Goal: Transaction & Acquisition: Purchase product/service

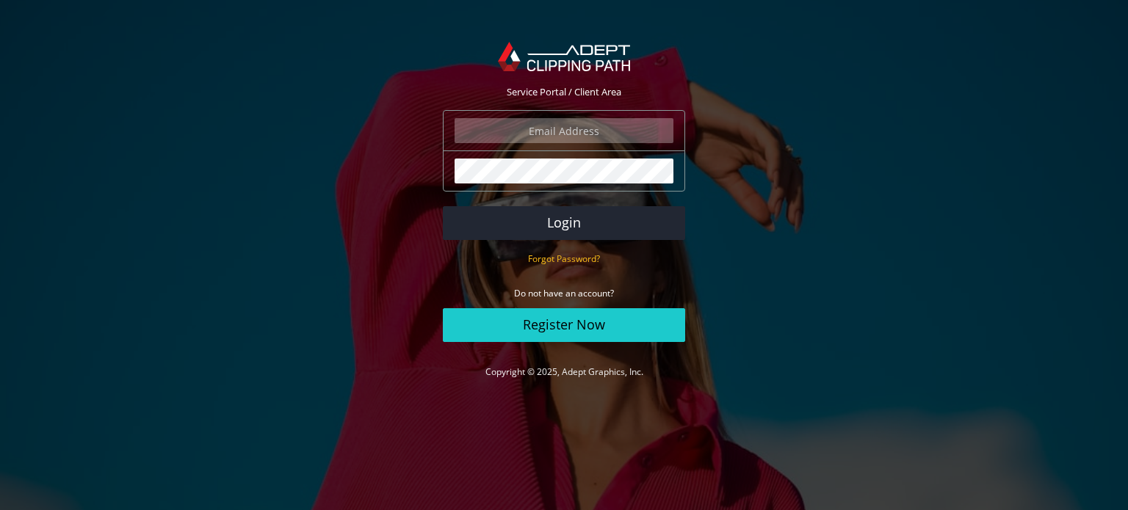
click at [598, 135] on input "email" at bounding box center [564, 130] width 219 height 25
type input "vincent@roccloudy.com"
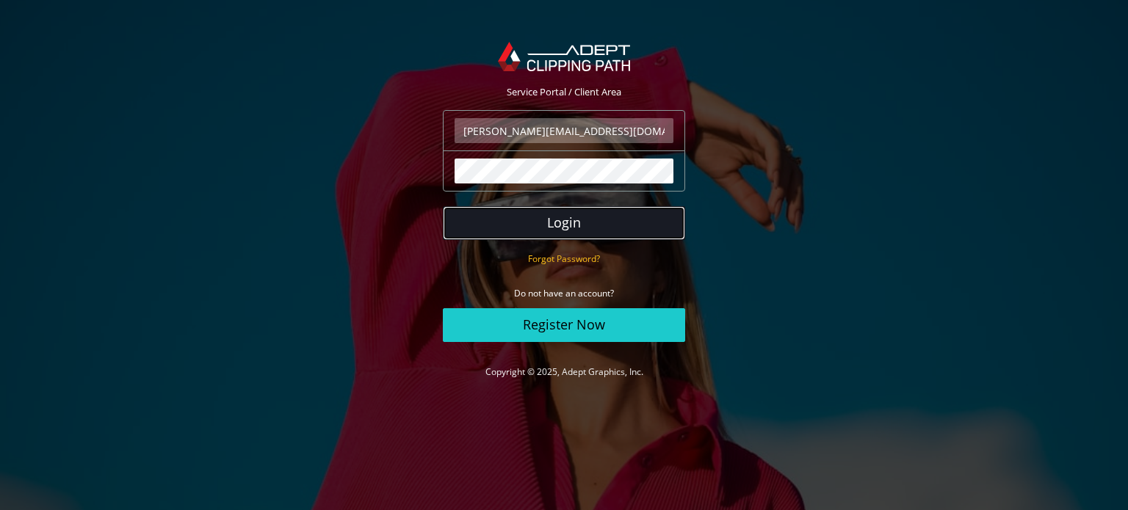
click at [577, 222] on button "Login" at bounding box center [564, 223] width 242 height 34
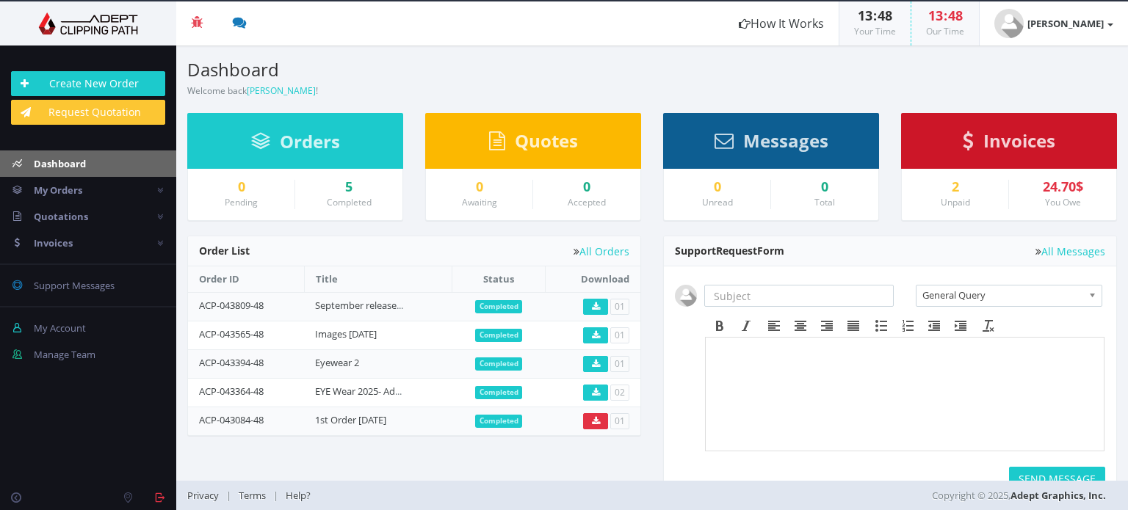
click at [1034, 140] on span "Invoices" at bounding box center [1020, 141] width 72 height 24
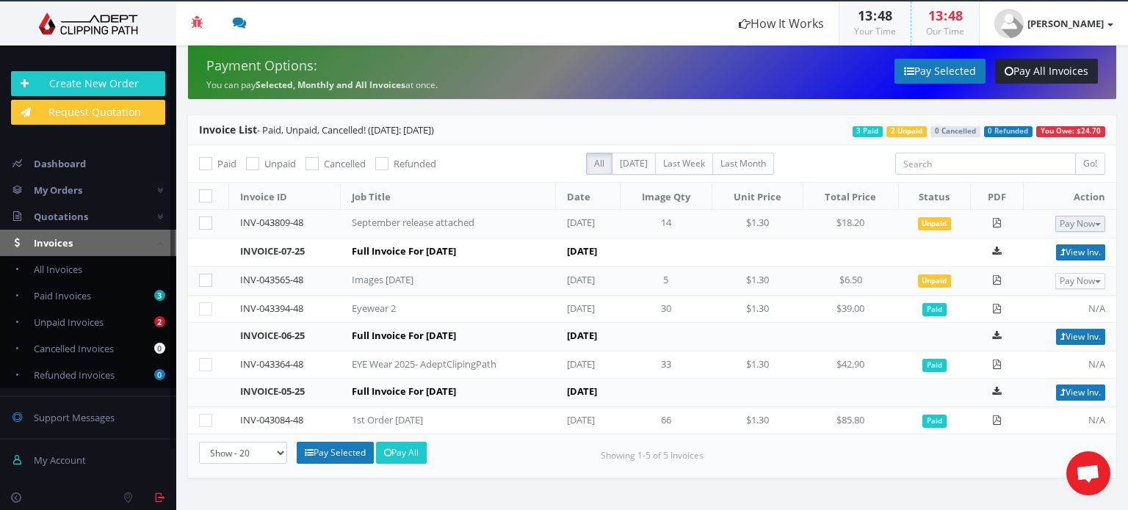
click at [1069, 222] on button "Pay Now" at bounding box center [1081, 224] width 50 height 16
click at [1040, 245] on span "PayPal" at bounding box center [1031, 249] width 34 height 14
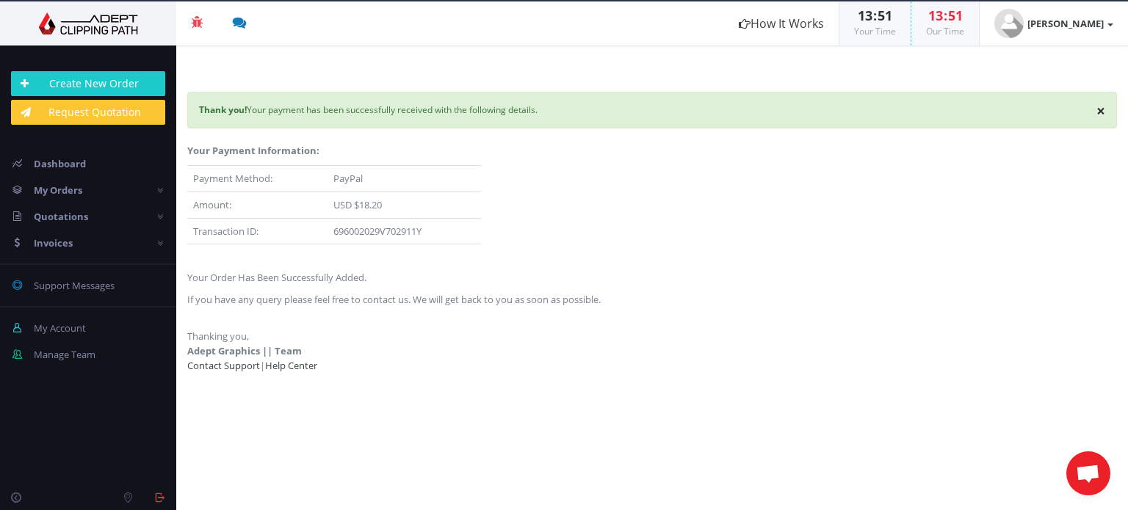
click at [1108, 112] on div "× Thank you! Your payment has been successfully received with the following det…" at bounding box center [652, 110] width 930 height 37
click at [1099, 114] on button "×" at bounding box center [1101, 111] width 9 height 15
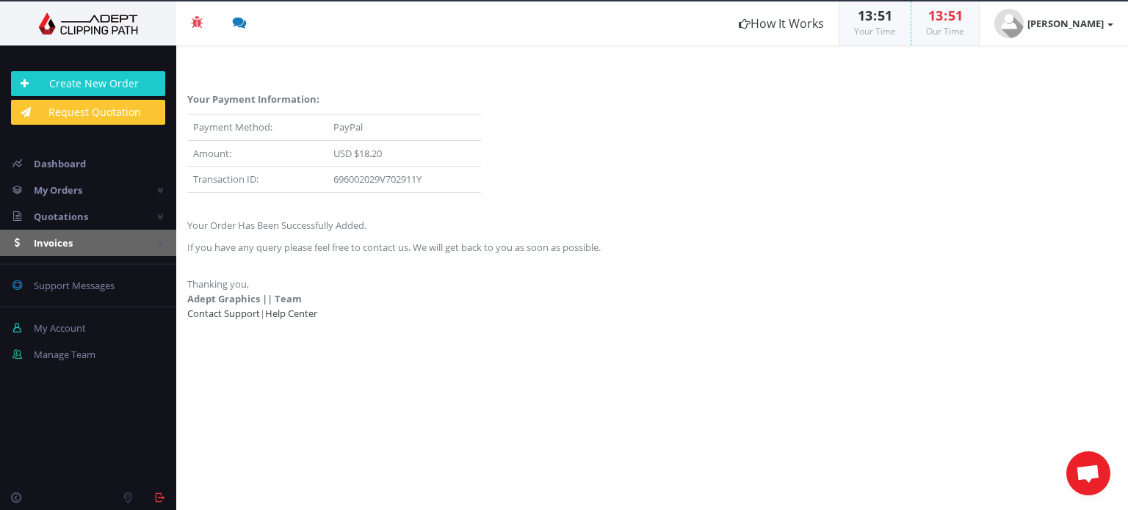
click at [101, 249] on link "Invoices" at bounding box center [88, 243] width 176 height 26
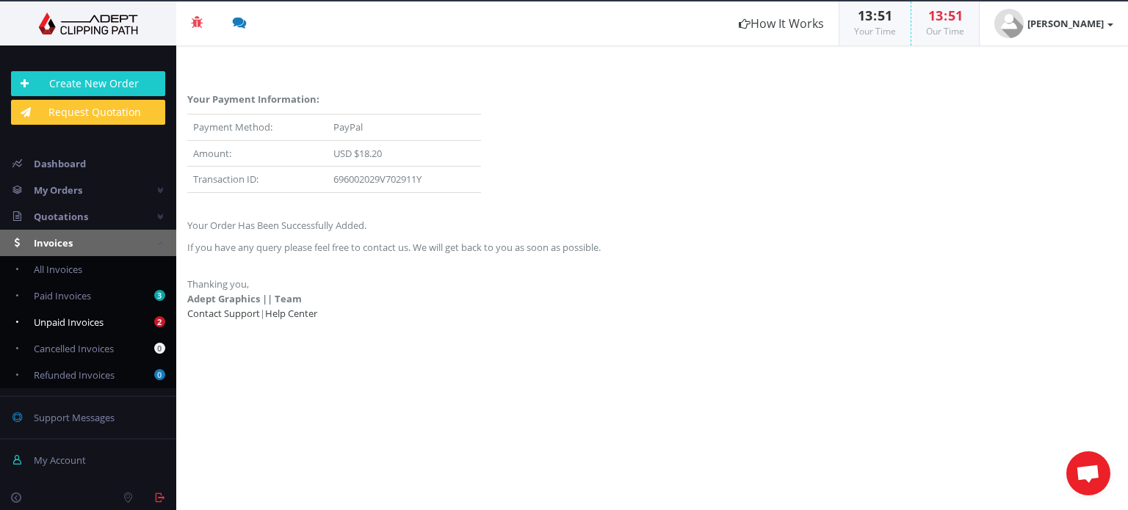
click at [101, 317] on span "Unpaid Invoices" at bounding box center [69, 322] width 70 height 13
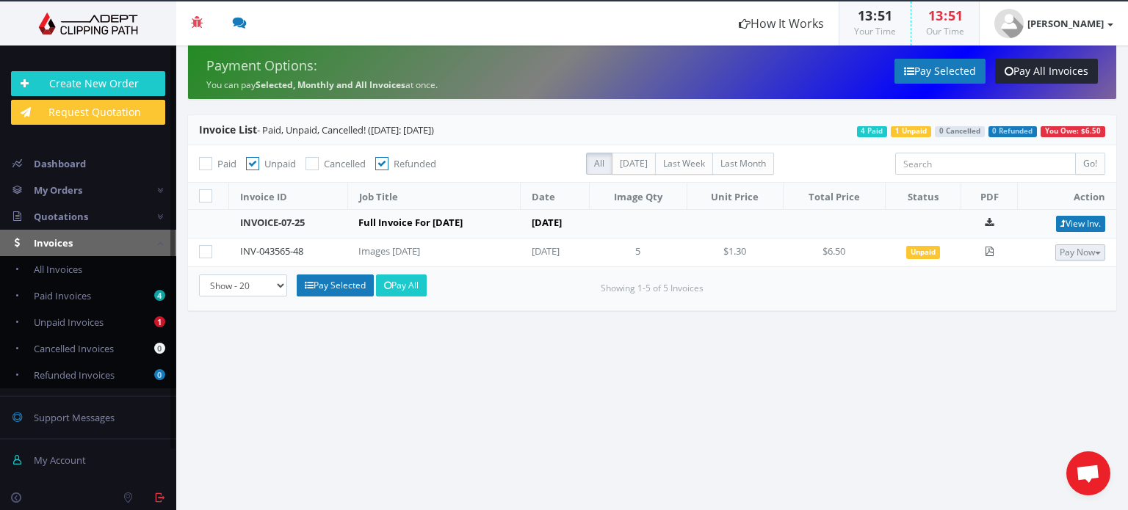
click at [1073, 256] on button "Pay Now" at bounding box center [1081, 253] width 50 height 16
click at [1046, 273] on span "PayPal" at bounding box center [1031, 277] width 34 height 14
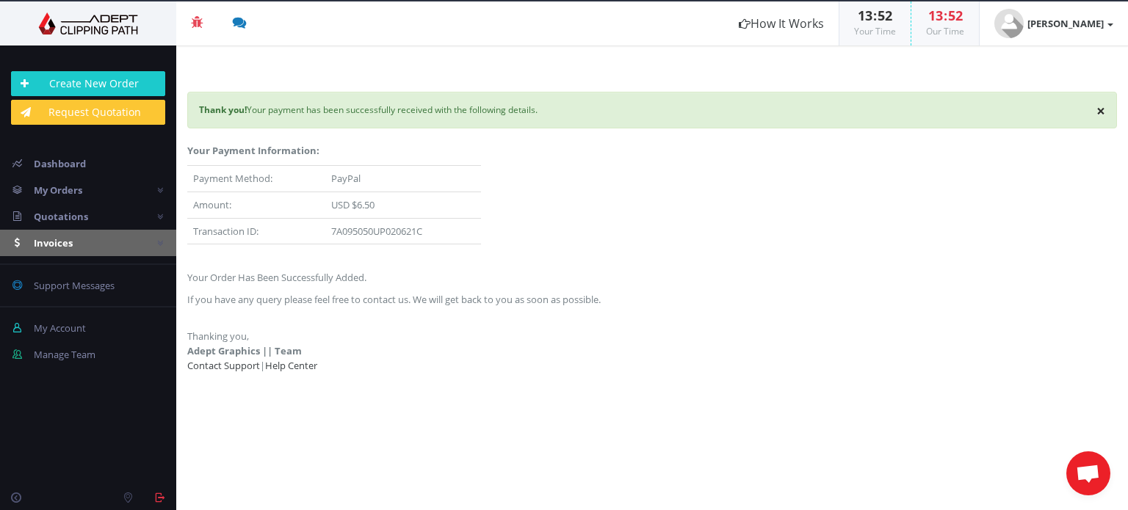
click at [106, 238] on link "Invoices" at bounding box center [88, 243] width 176 height 26
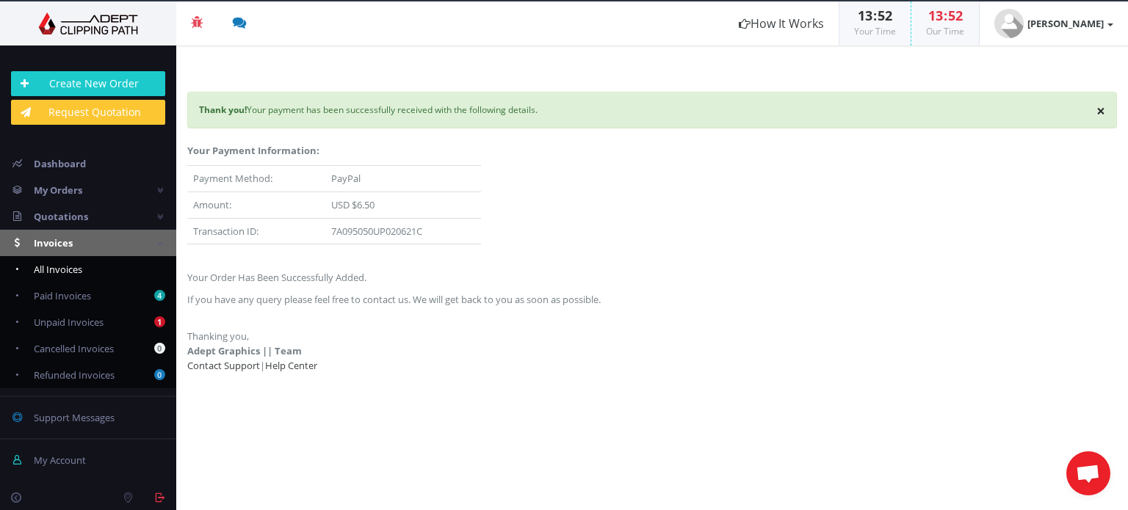
click at [79, 267] on span "All Invoices" at bounding box center [58, 269] width 48 height 13
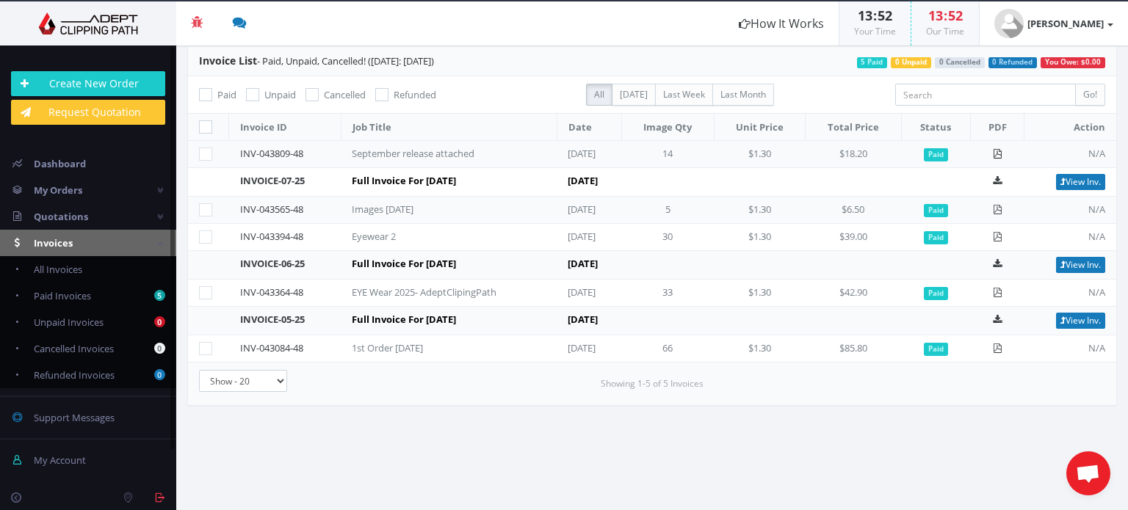
click at [996, 149] on icon at bounding box center [998, 154] width 10 height 10
click at [998, 205] on icon at bounding box center [998, 210] width 10 height 10
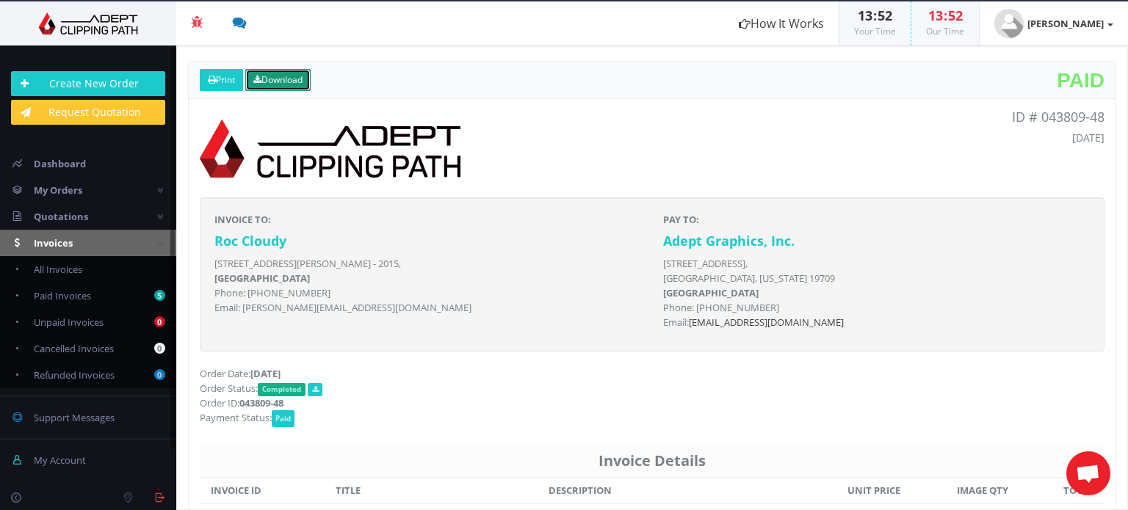
click at [273, 82] on link "Download" at bounding box center [277, 80] width 65 height 22
click at [292, 82] on link "Download" at bounding box center [277, 80] width 65 height 22
